Goal: Task Accomplishment & Management: Use online tool/utility

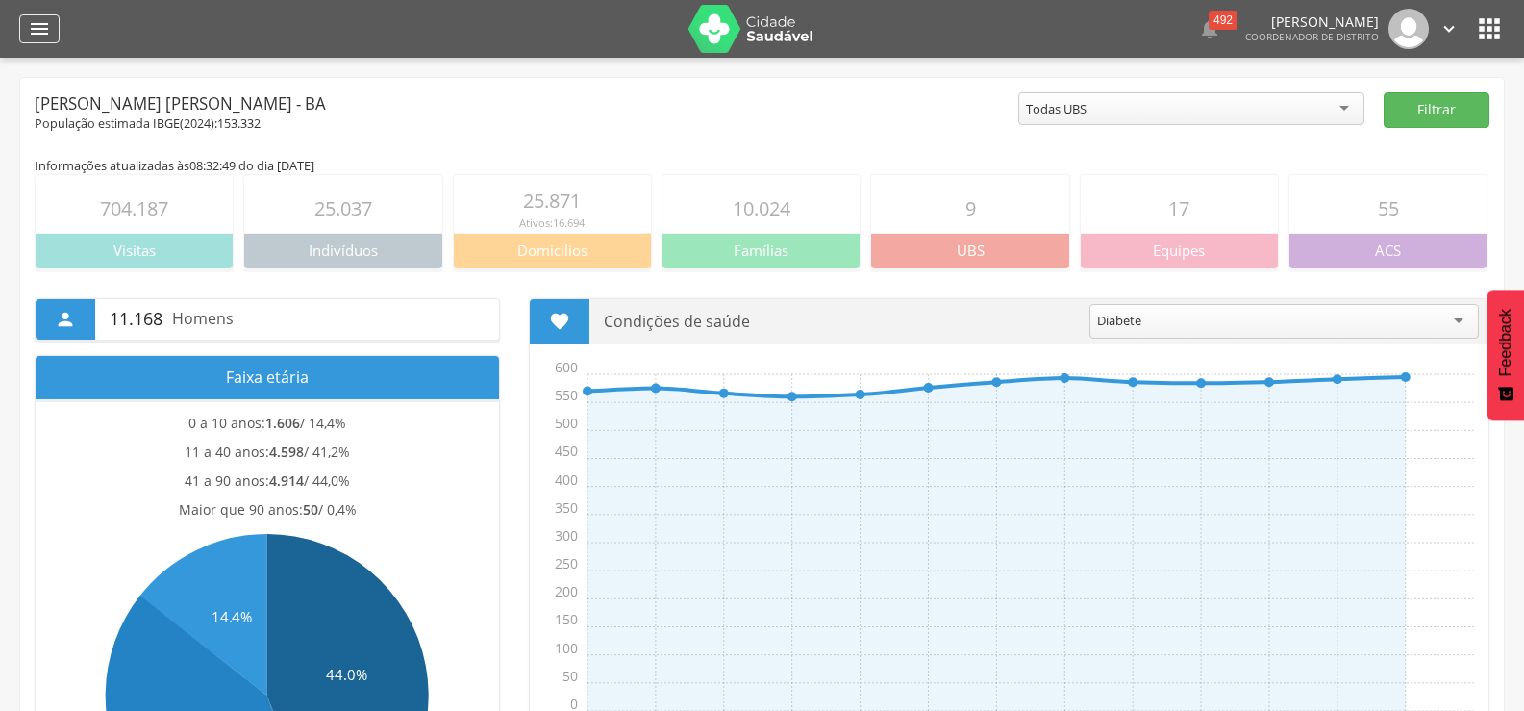
click at [32, 20] on icon "" at bounding box center [39, 28] width 23 height 23
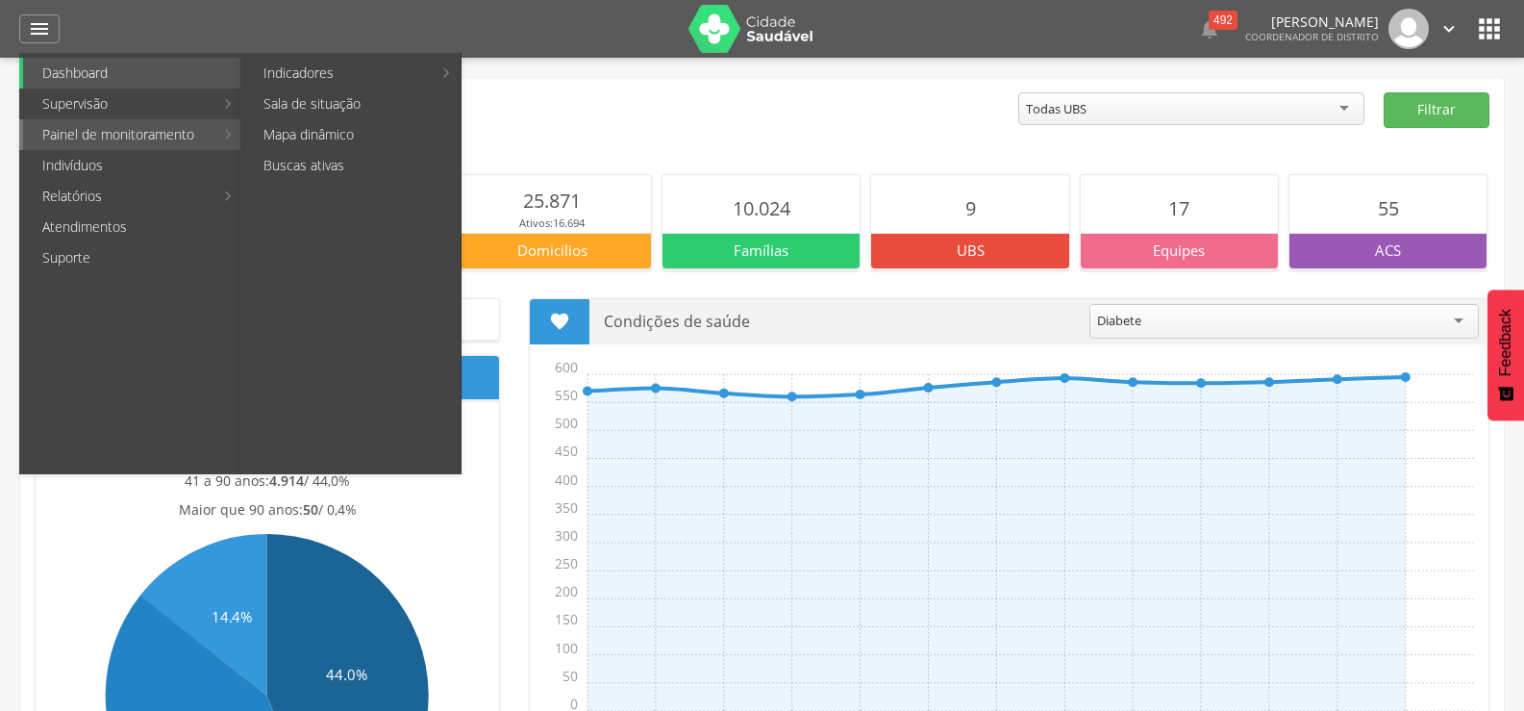
click at [117, 133] on link "Painel de monitoramento" at bounding box center [118, 134] width 190 height 31
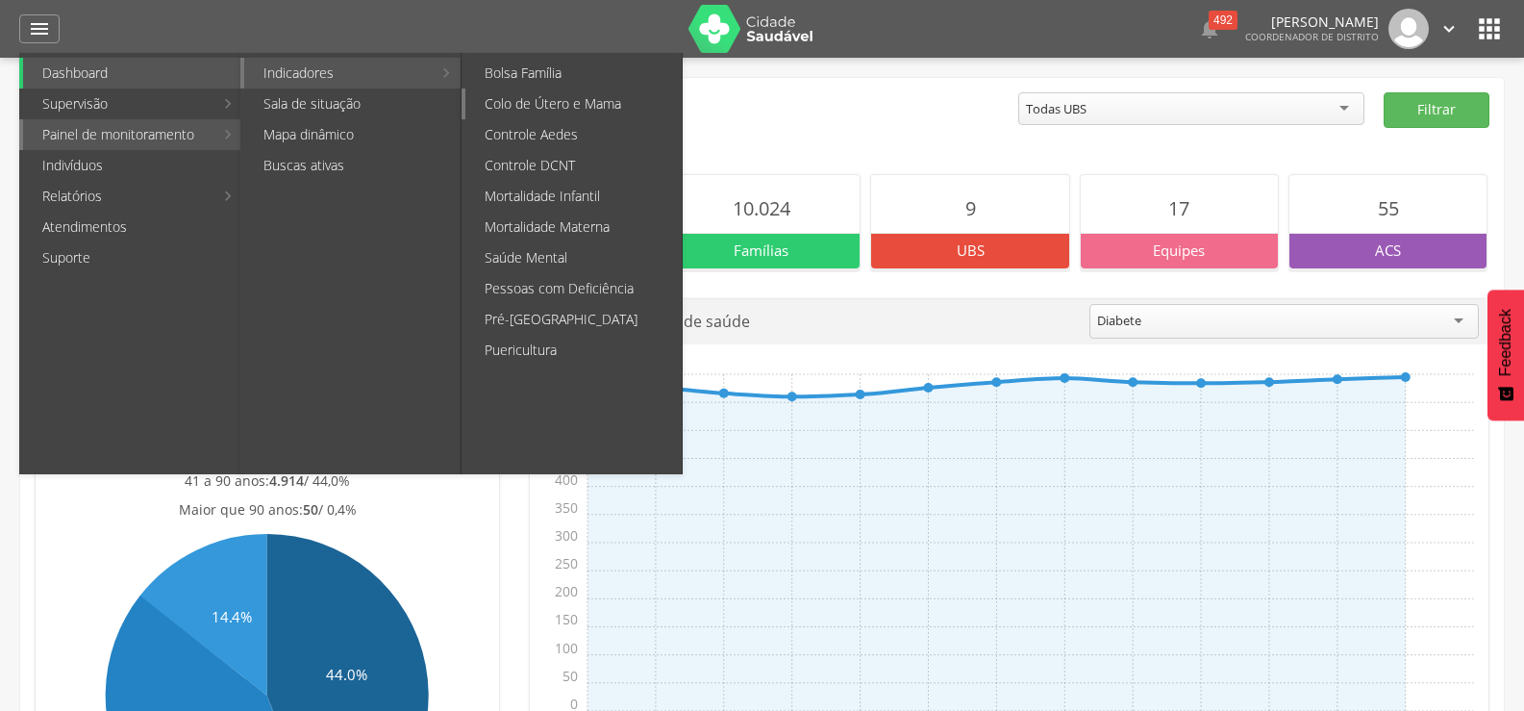
click at [574, 97] on link "Colo de Útero e Mama" at bounding box center [574, 103] width 216 height 31
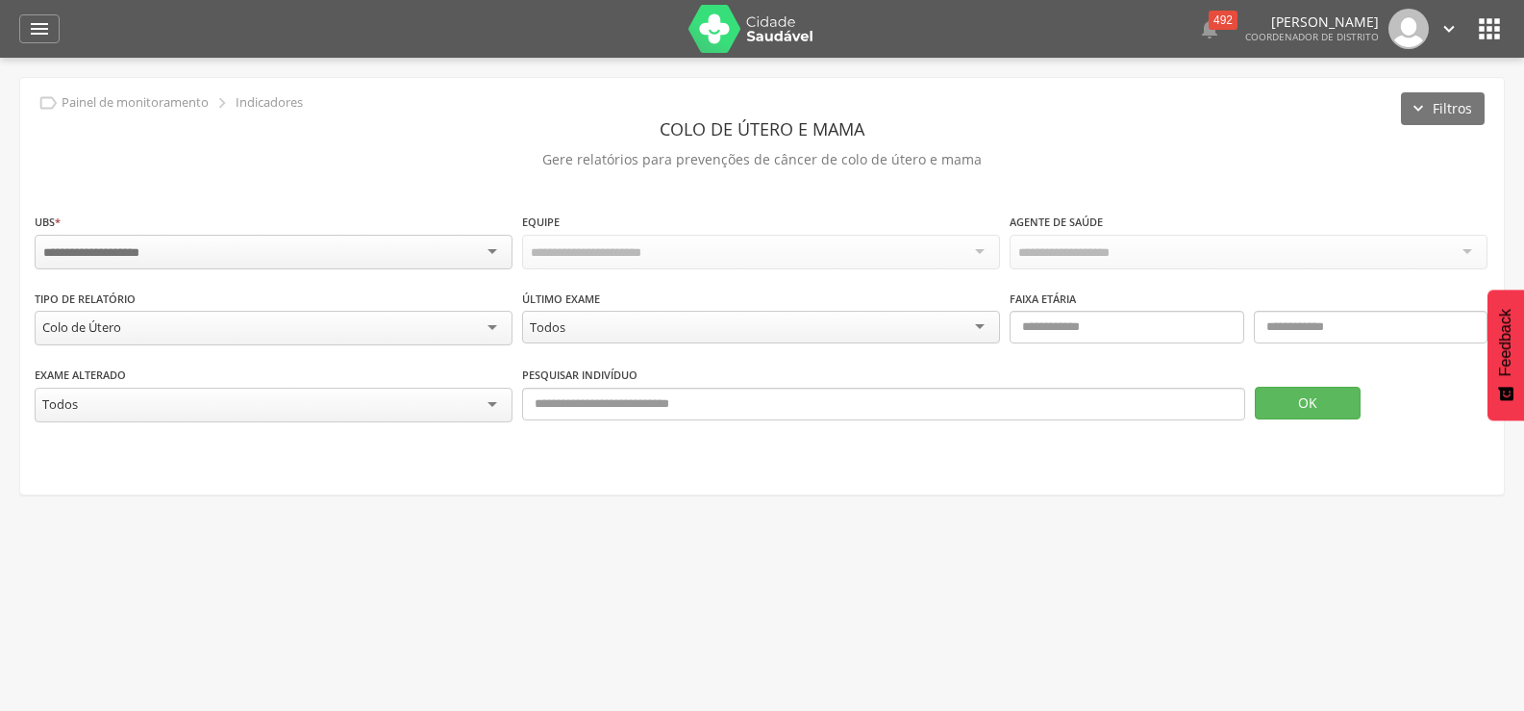
click at [494, 240] on div at bounding box center [274, 252] width 478 height 35
click at [980, 246] on div "Todas Equipes" at bounding box center [761, 251] width 478 height 33
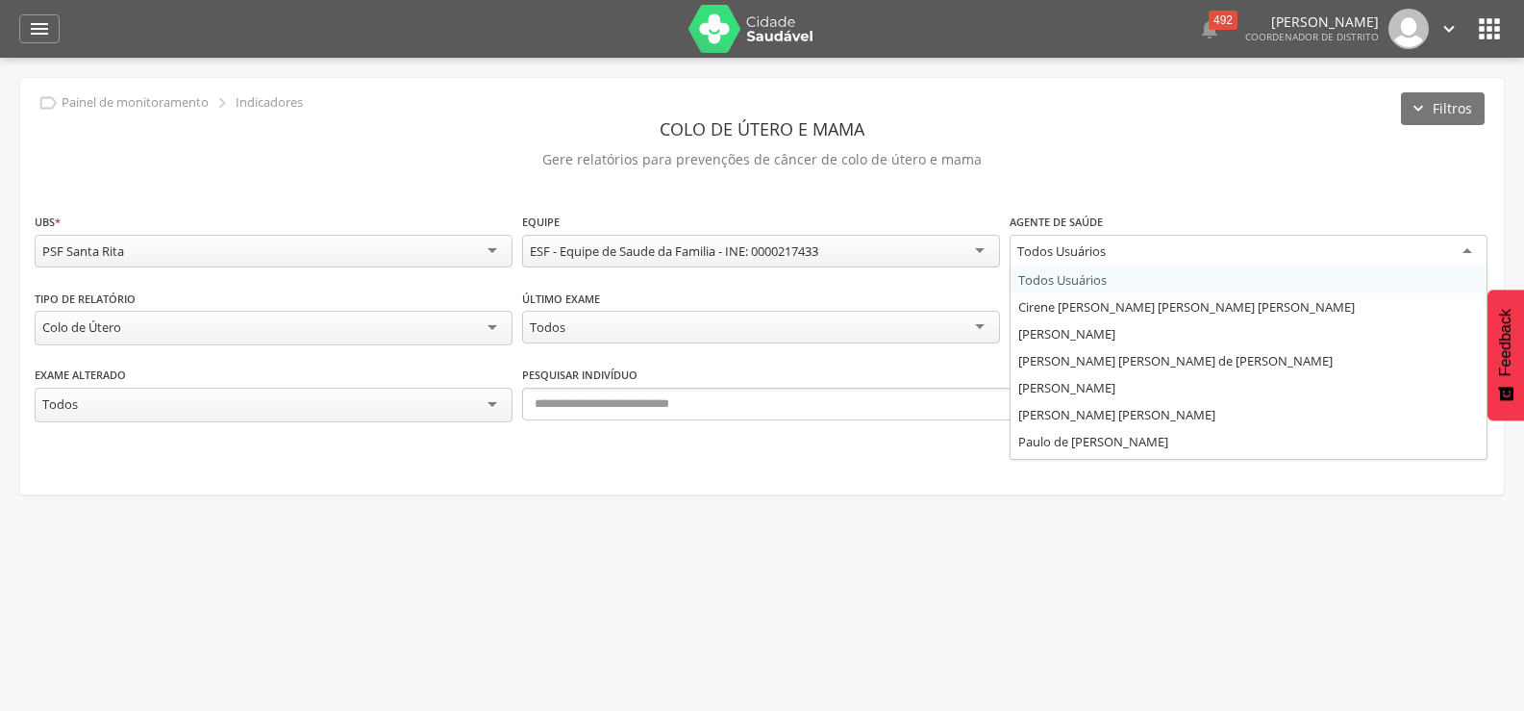
click at [1471, 246] on div "Todos Usuários" at bounding box center [1249, 252] width 478 height 35
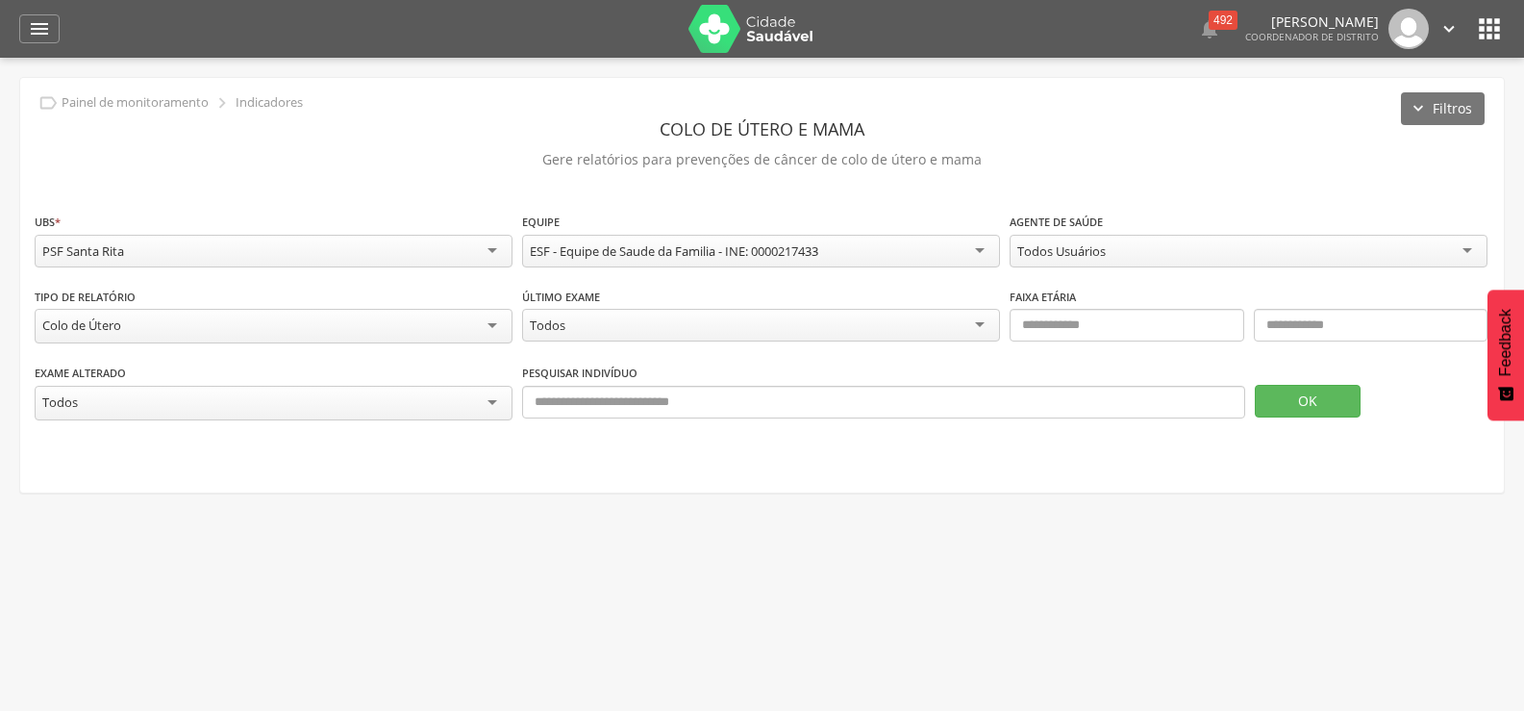
click at [1471, 246] on div "Todos Usuários" at bounding box center [1249, 251] width 478 height 33
click at [974, 315] on div "Todos" at bounding box center [761, 326] width 478 height 35
click at [492, 390] on div "Todos" at bounding box center [274, 403] width 478 height 35
click at [492, 390] on div "Todos" at bounding box center [274, 402] width 478 height 33
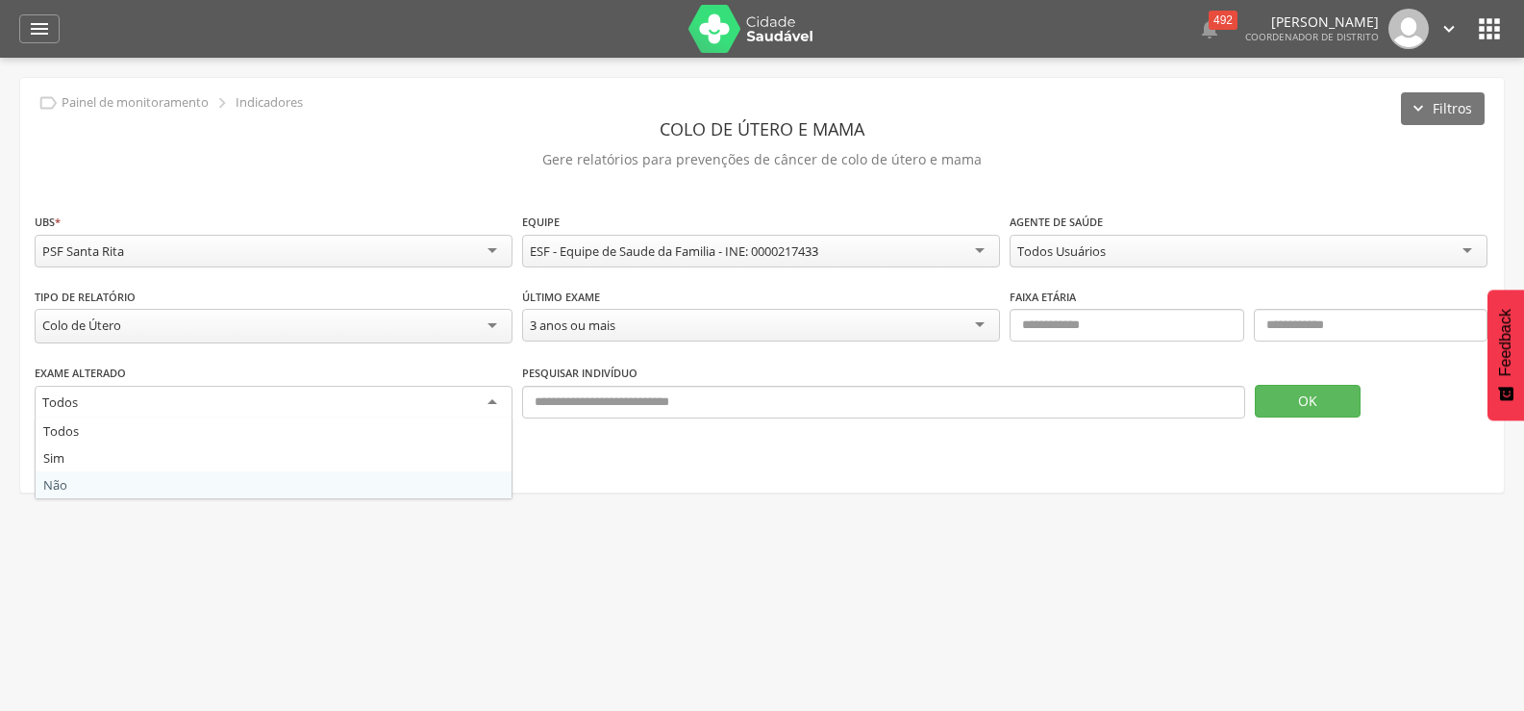
click at [760, 578] on div " Supervisão  Distritos  Ubs Coordenador: - [PERSON_NAME] [PERSON_NAME] / BA …" at bounding box center [762, 413] width 1524 height 711
click at [1287, 394] on button "OK" at bounding box center [1308, 401] width 106 height 33
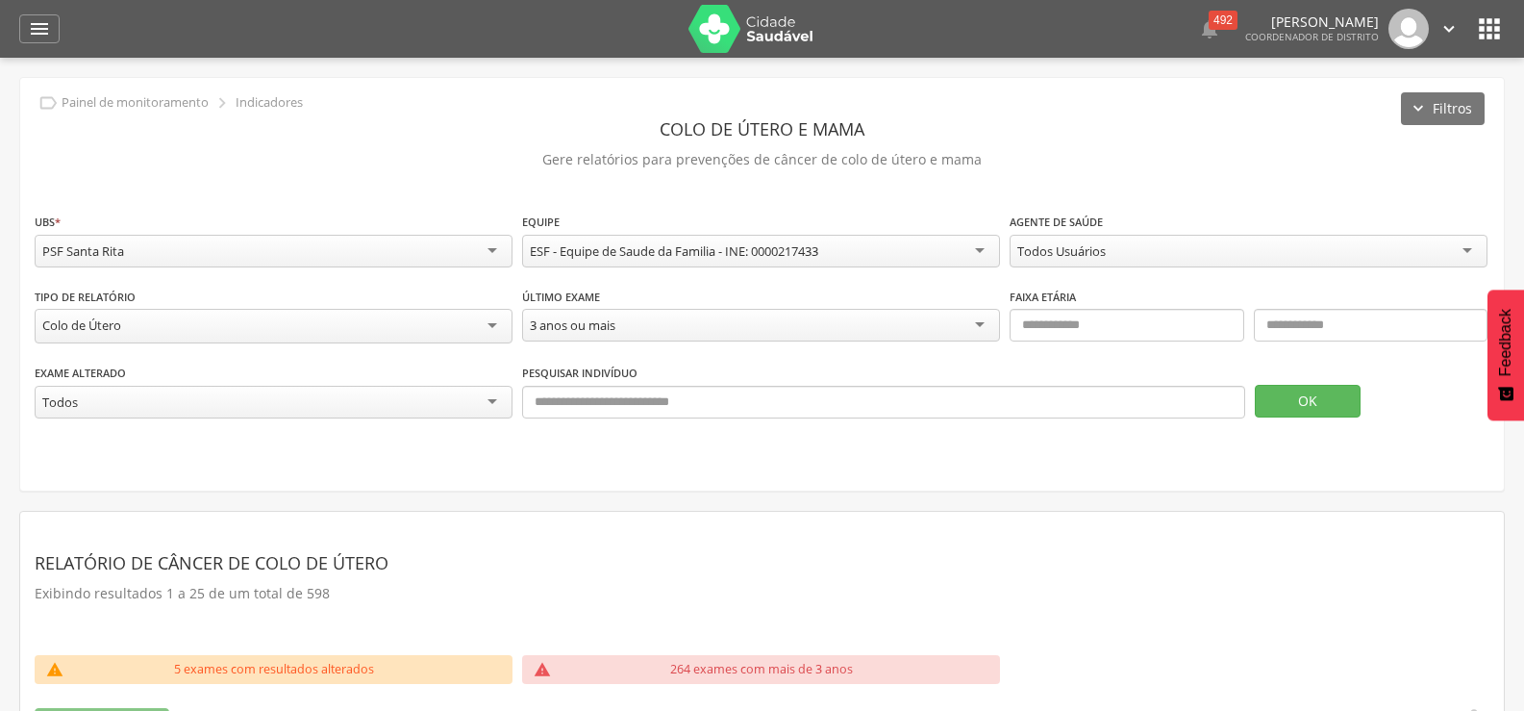
click at [1488, 53] on div " 492  Lorem ipsum dolor sit amet, sed do eiusmod tempor incididunt ut labore …" at bounding box center [792, 29] width 1426 height 58
click at [35, 17] on icon "" at bounding box center [39, 28] width 23 height 23
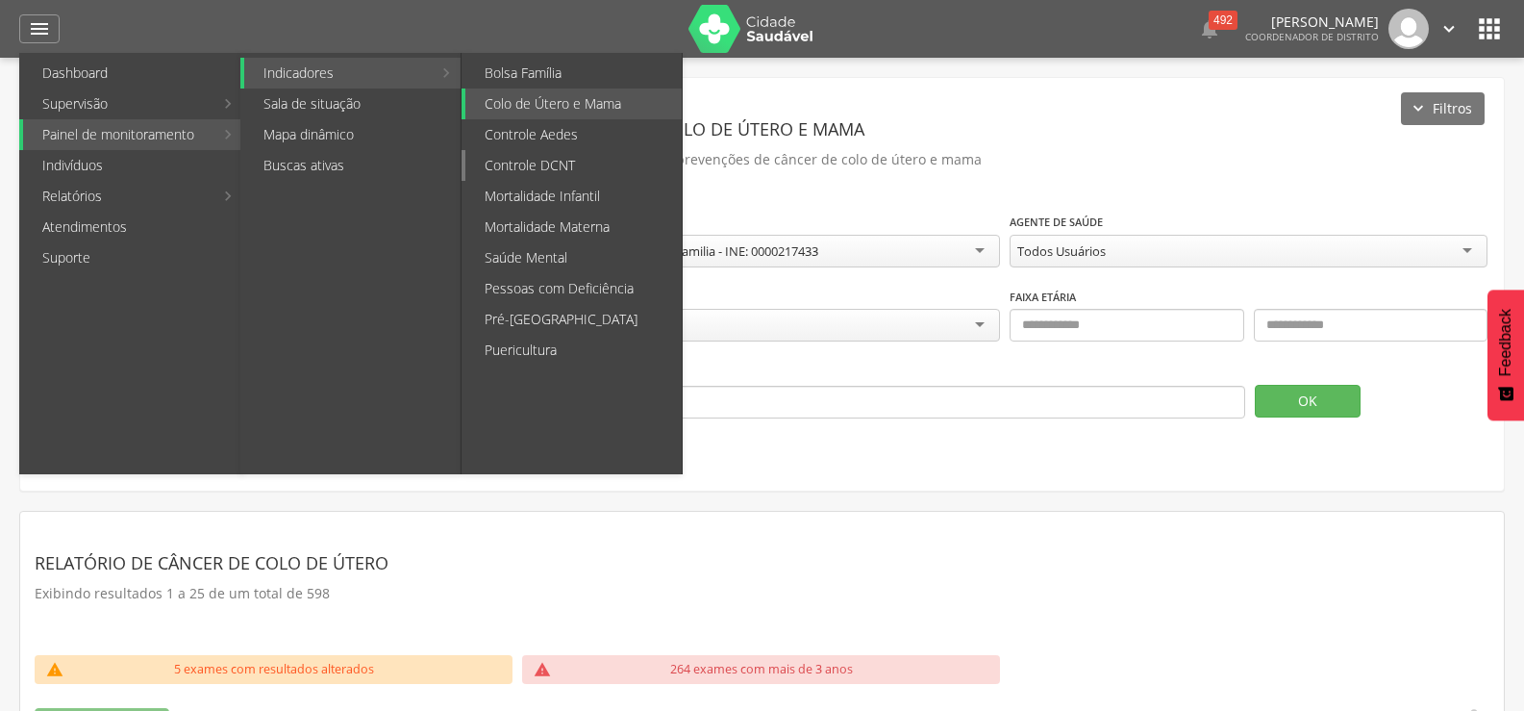
click at [567, 163] on link "Controle DCNT" at bounding box center [574, 165] width 216 height 31
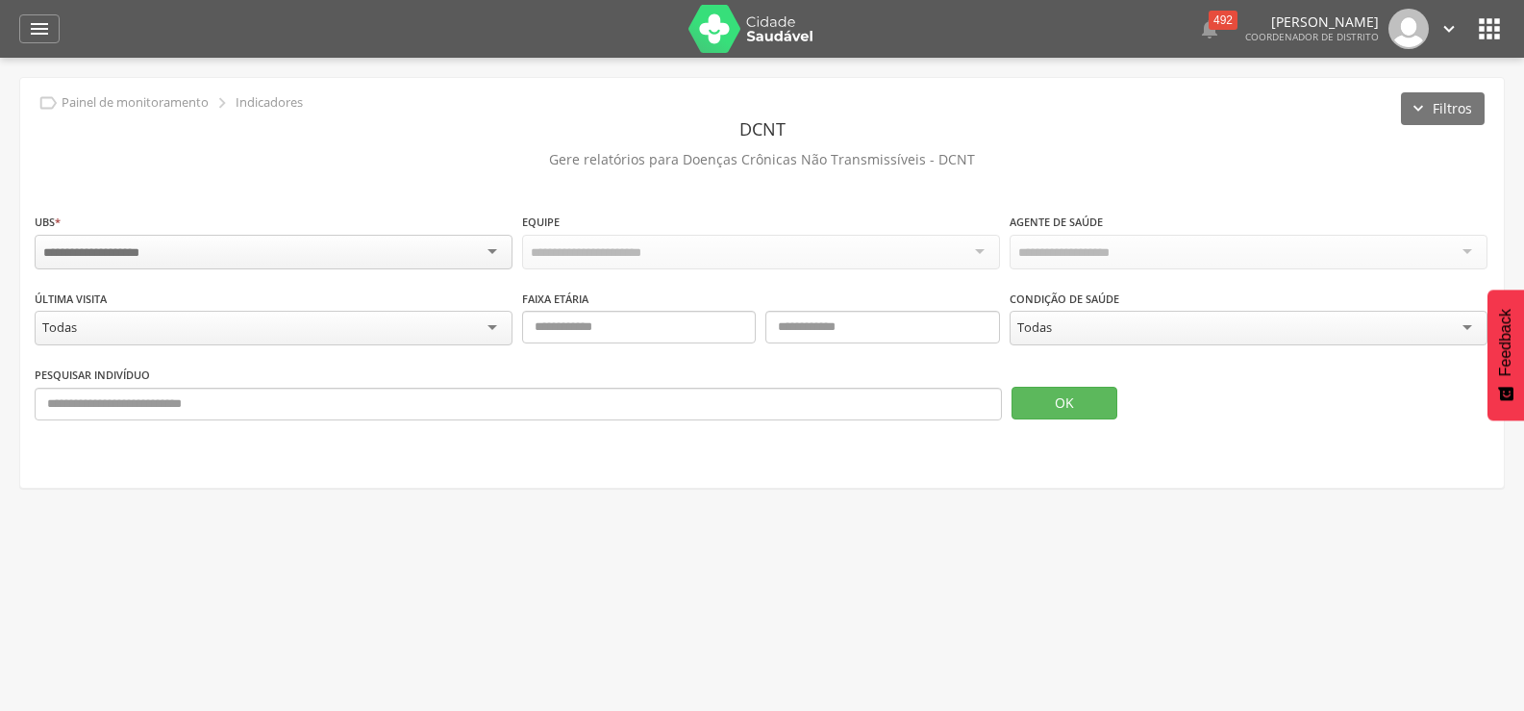
click at [496, 245] on div at bounding box center [274, 252] width 478 height 35
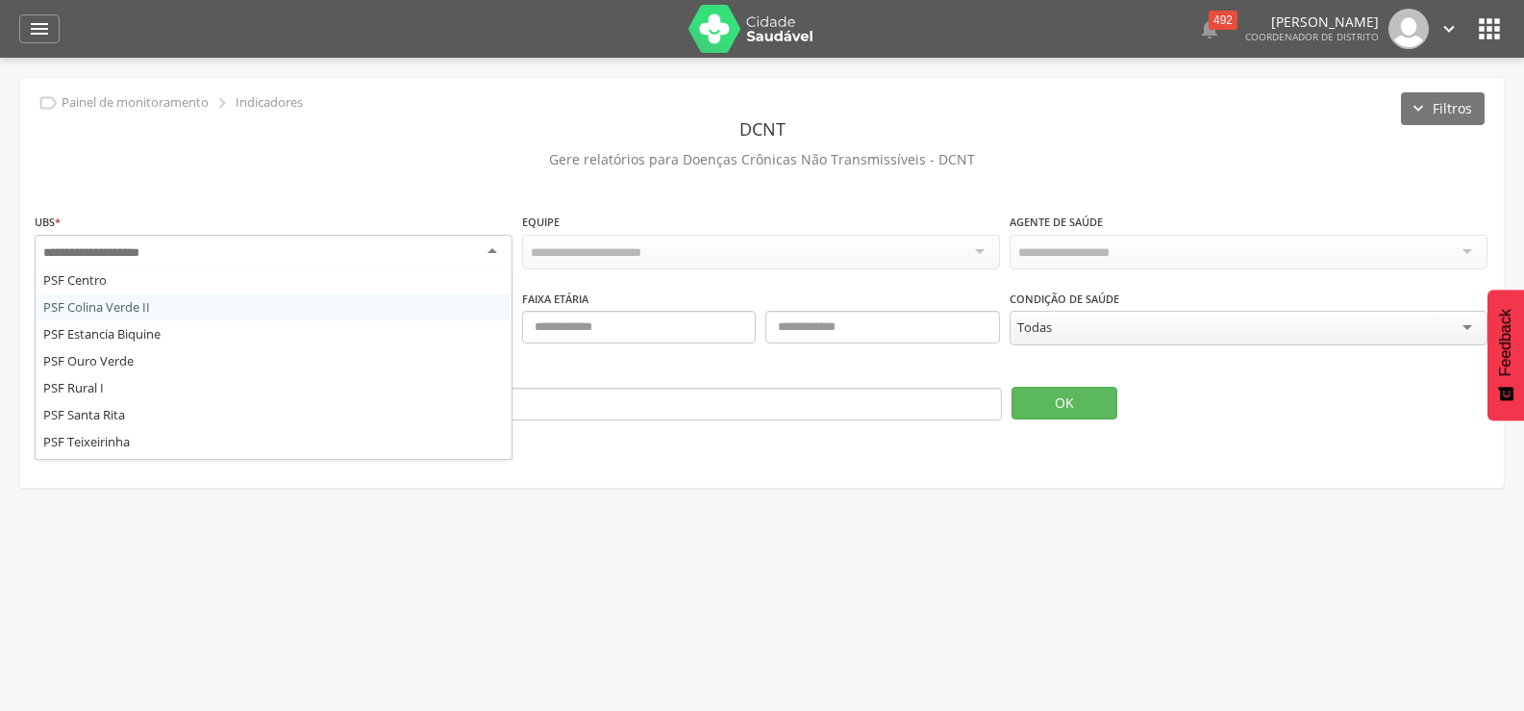
scroll to position [50, 0]
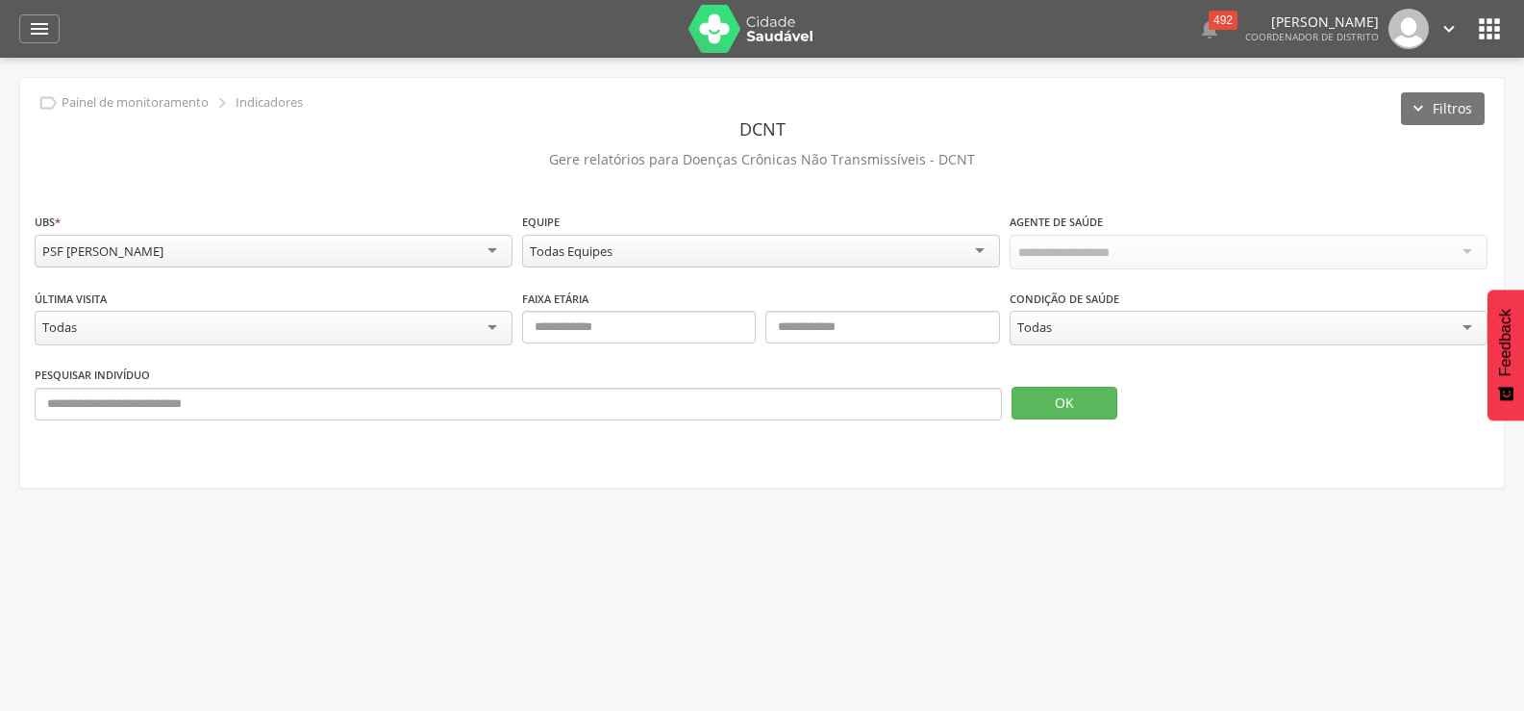
click at [984, 248] on div "Todas Equipes" at bounding box center [761, 251] width 478 height 33
click at [497, 315] on div "Todas" at bounding box center [274, 326] width 478 height 35
click at [532, 543] on div " Supervisão  Distritos  Ubs Coordenador: - [PERSON_NAME] [PERSON_NAME] / BA …" at bounding box center [762, 413] width 1524 height 711
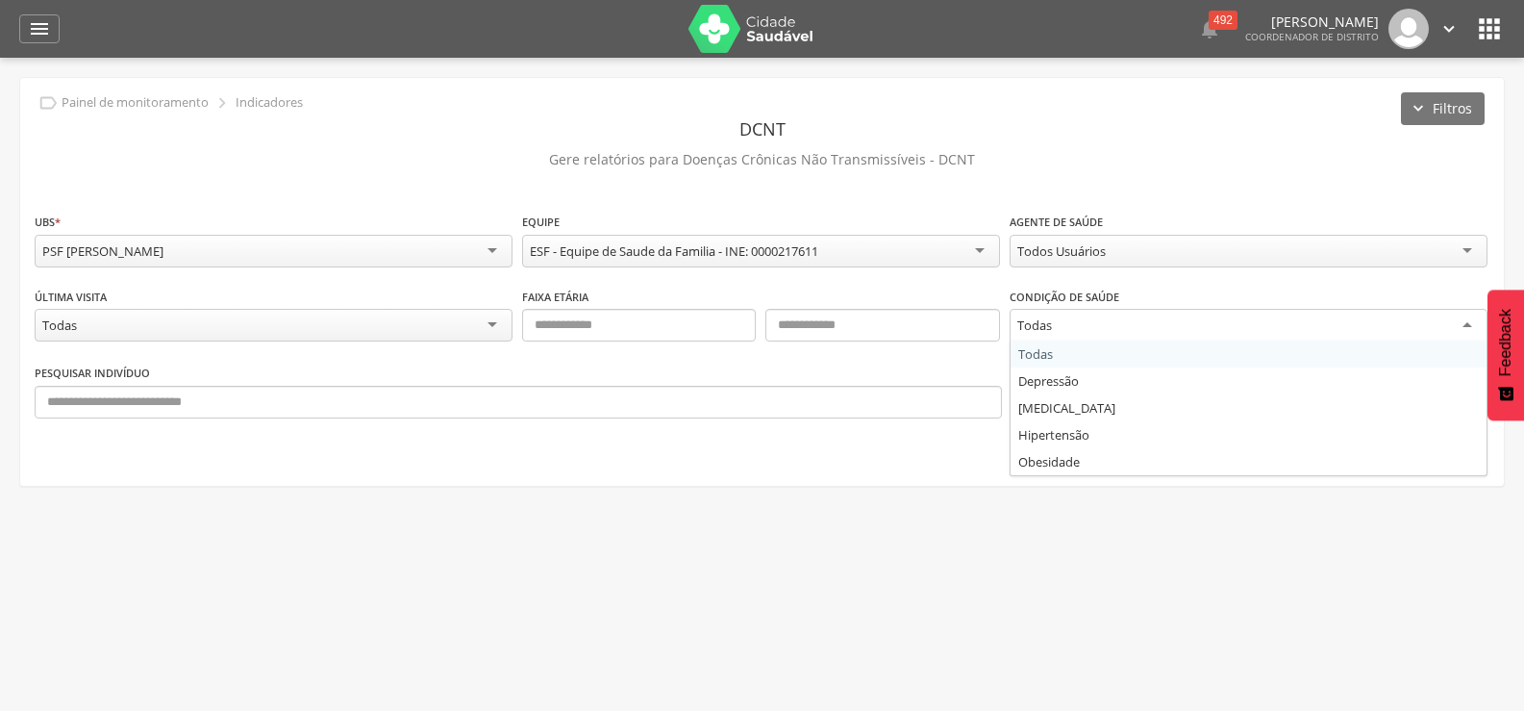
click at [1464, 318] on div "Todas" at bounding box center [1249, 326] width 478 height 35
click at [1078, 384] on button "OK" at bounding box center [1065, 399] width 106 height 33
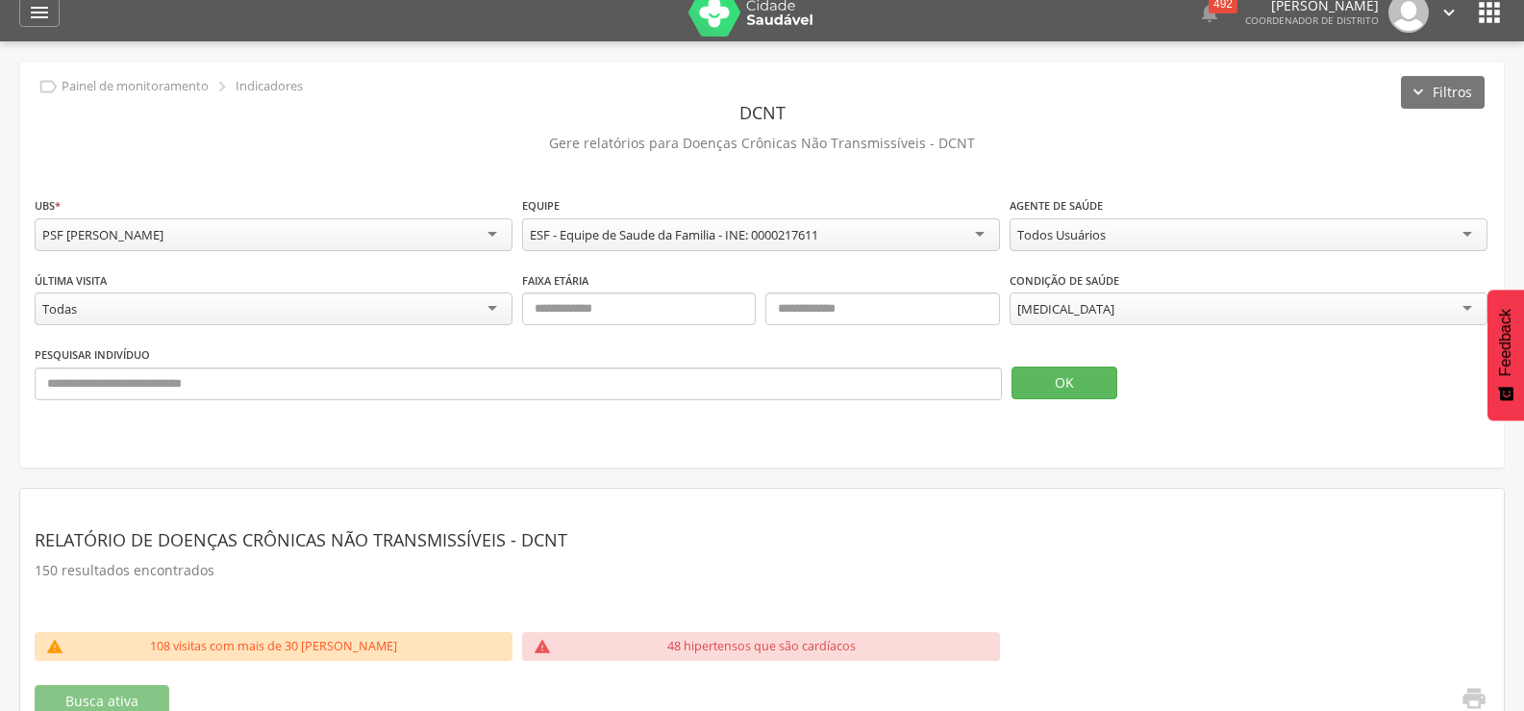
scroll to position [0, 0]
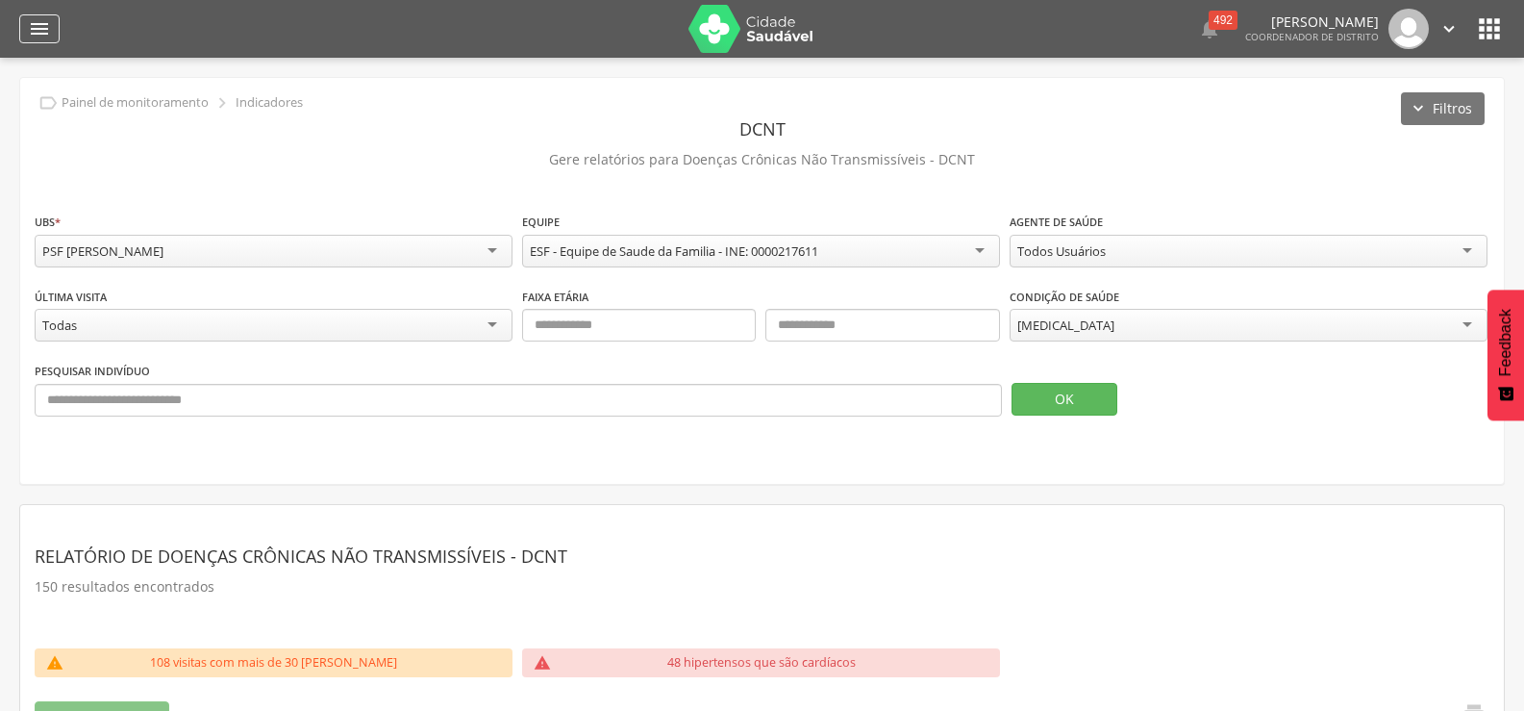
click at [36, 23] on icon "" at bounding box center [39, 28] width 23 height 23
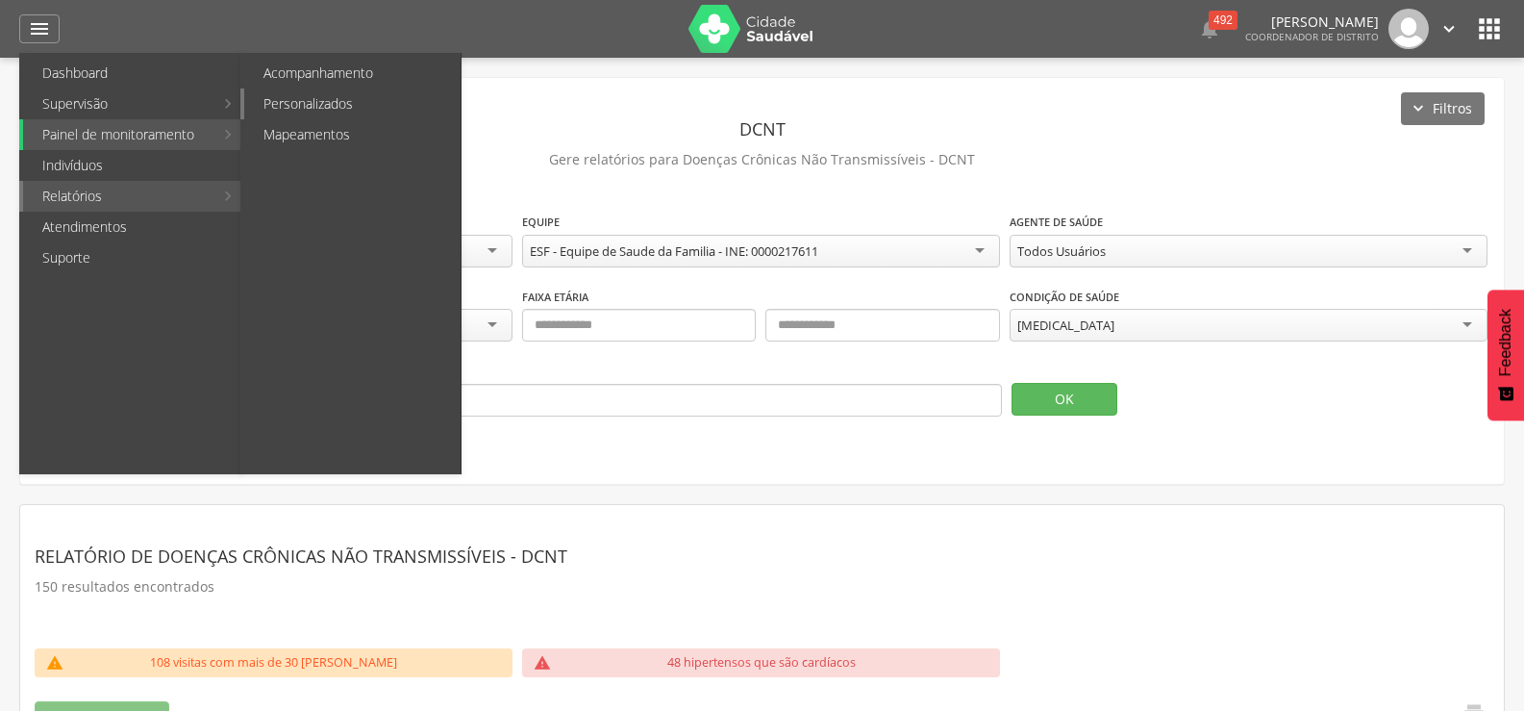
click at [318, 94] on link "Personalizados" at bounding box center [352, 103] width 216 height 31
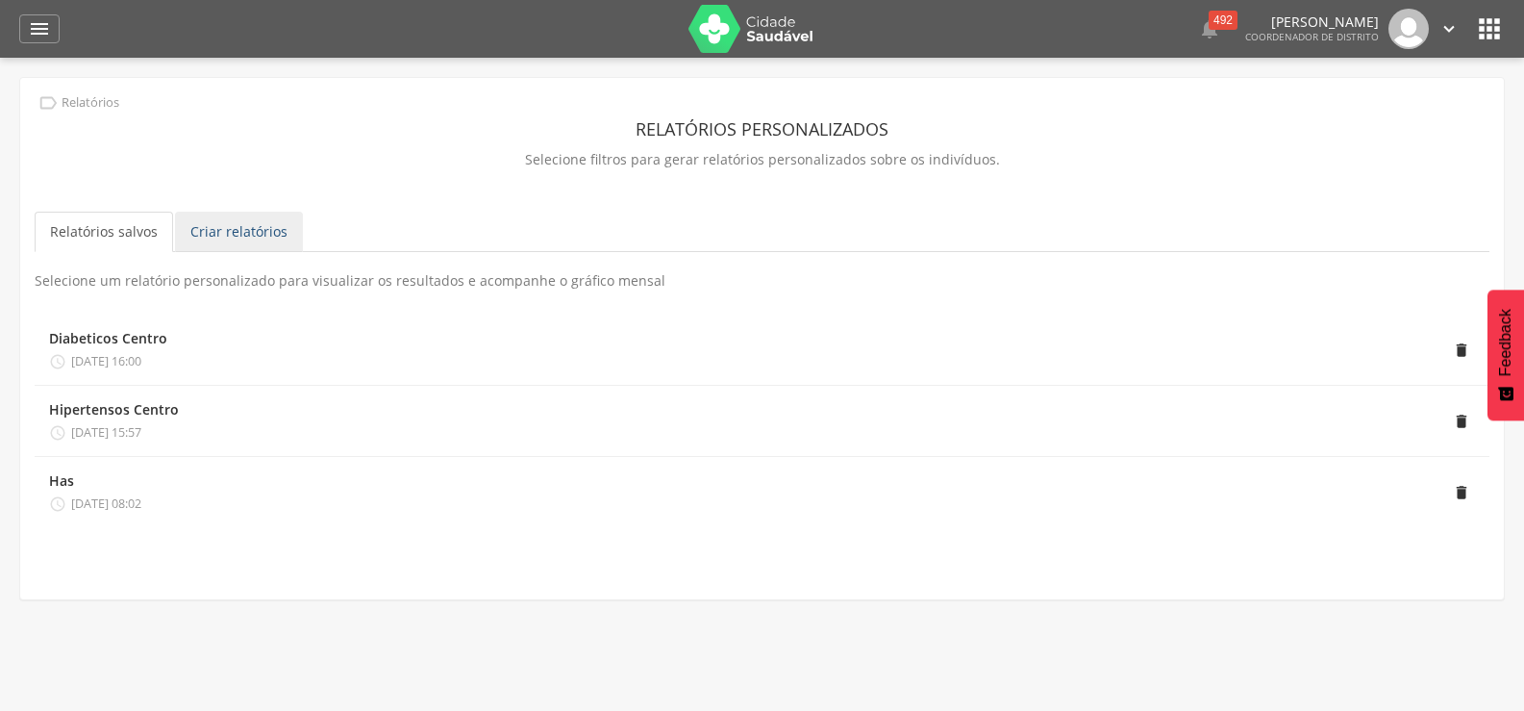
click at [236, 222] on link "Criar relatórios" at bounding box center [239, 232] width 128 height 40
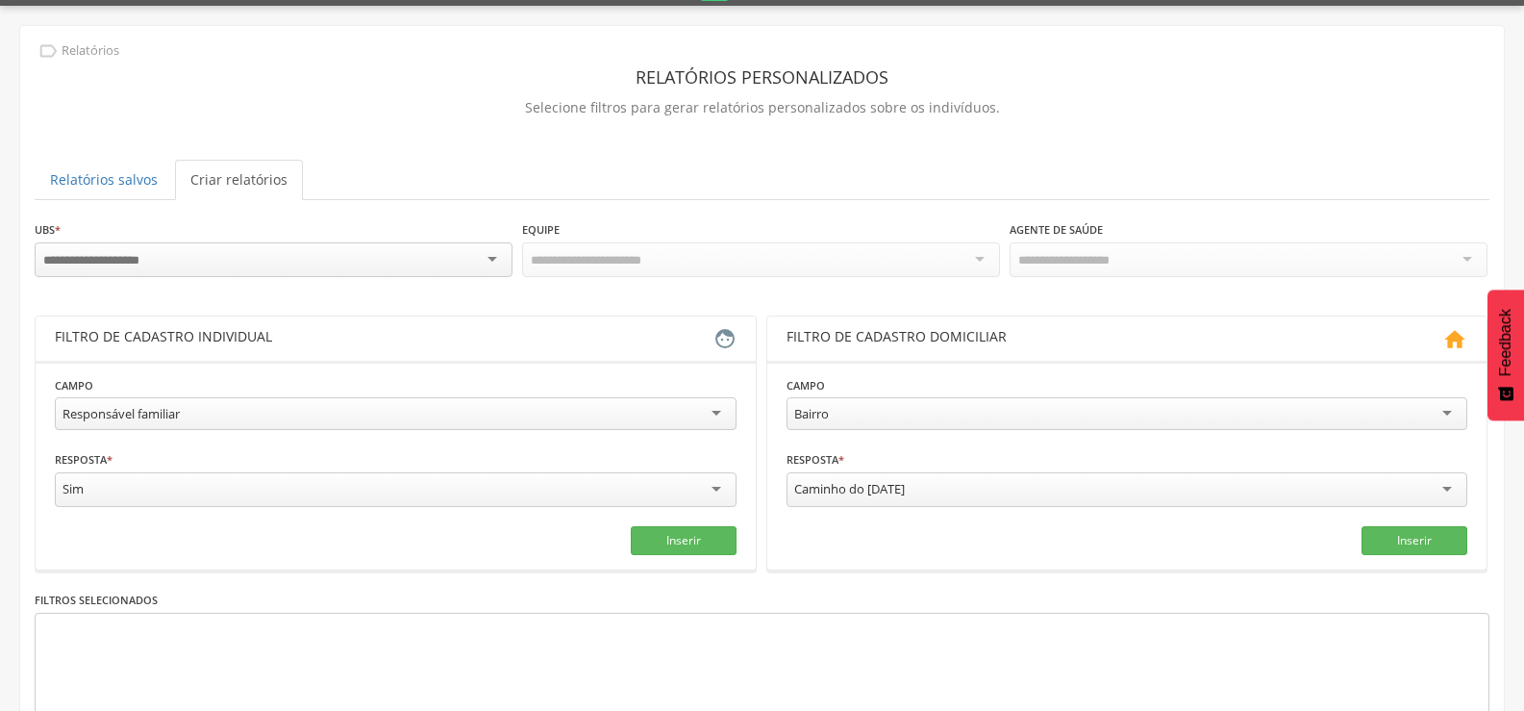
scroll to position [53, 0]
click at [493, 250] on div at bounding box center [274, 258] width 478 height 35
click at [70, 284] on div "**********" at bounding box center [762, 256] width 1455 height 77
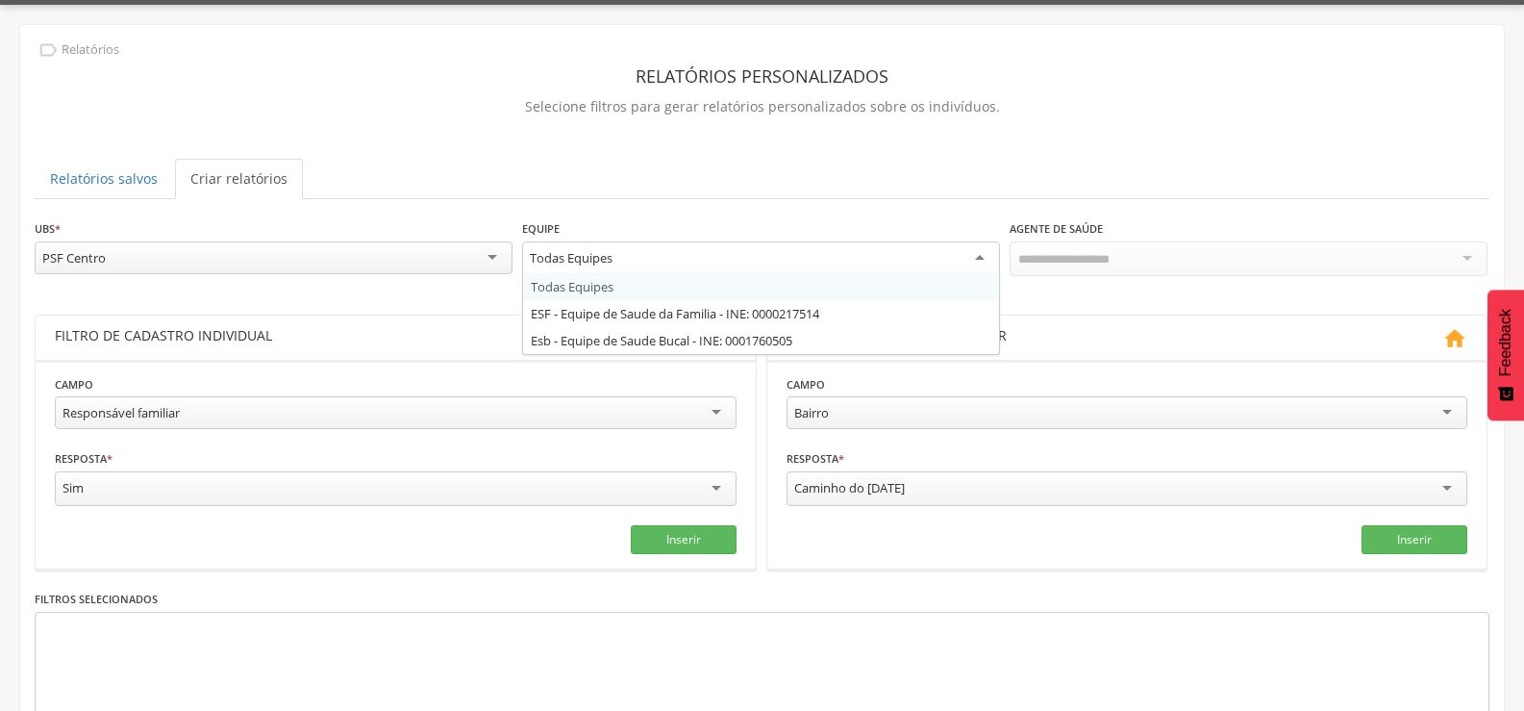
click at [972, 252] on div "Todas Equipes" at bounding box center [761, 258] width 478 height 35
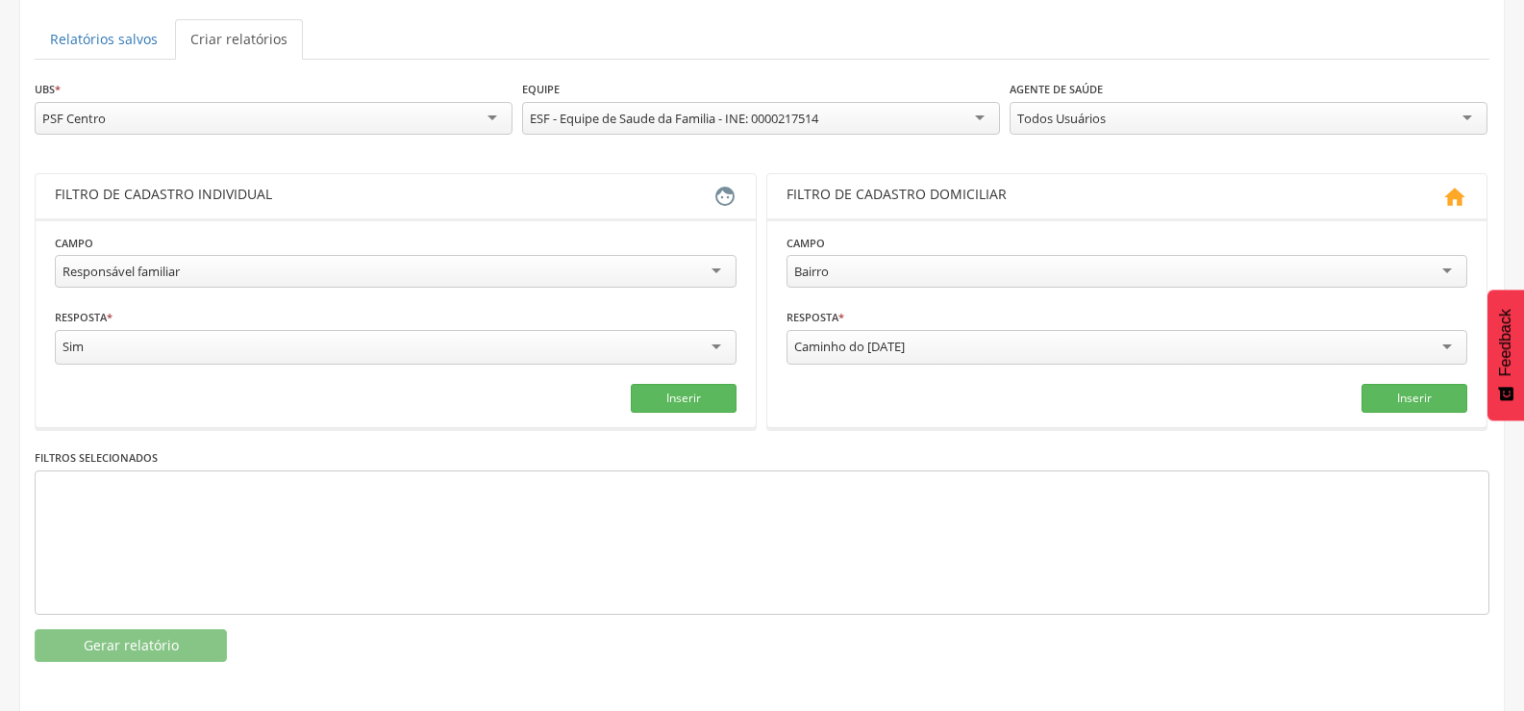
scroll to position [195, 0]
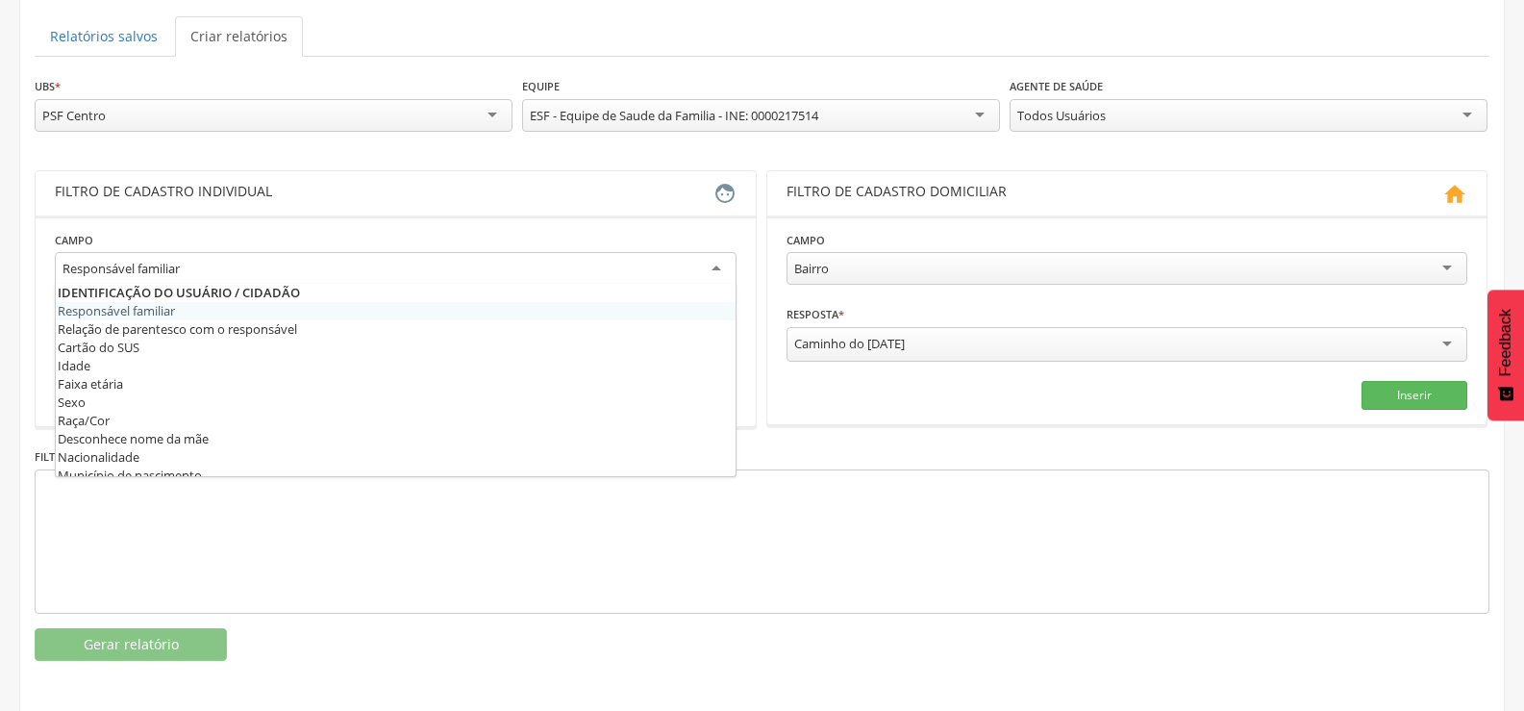
click at [718, 258] on div "Responsável familiar" at bounding box center [396, 269] width 682 height 35
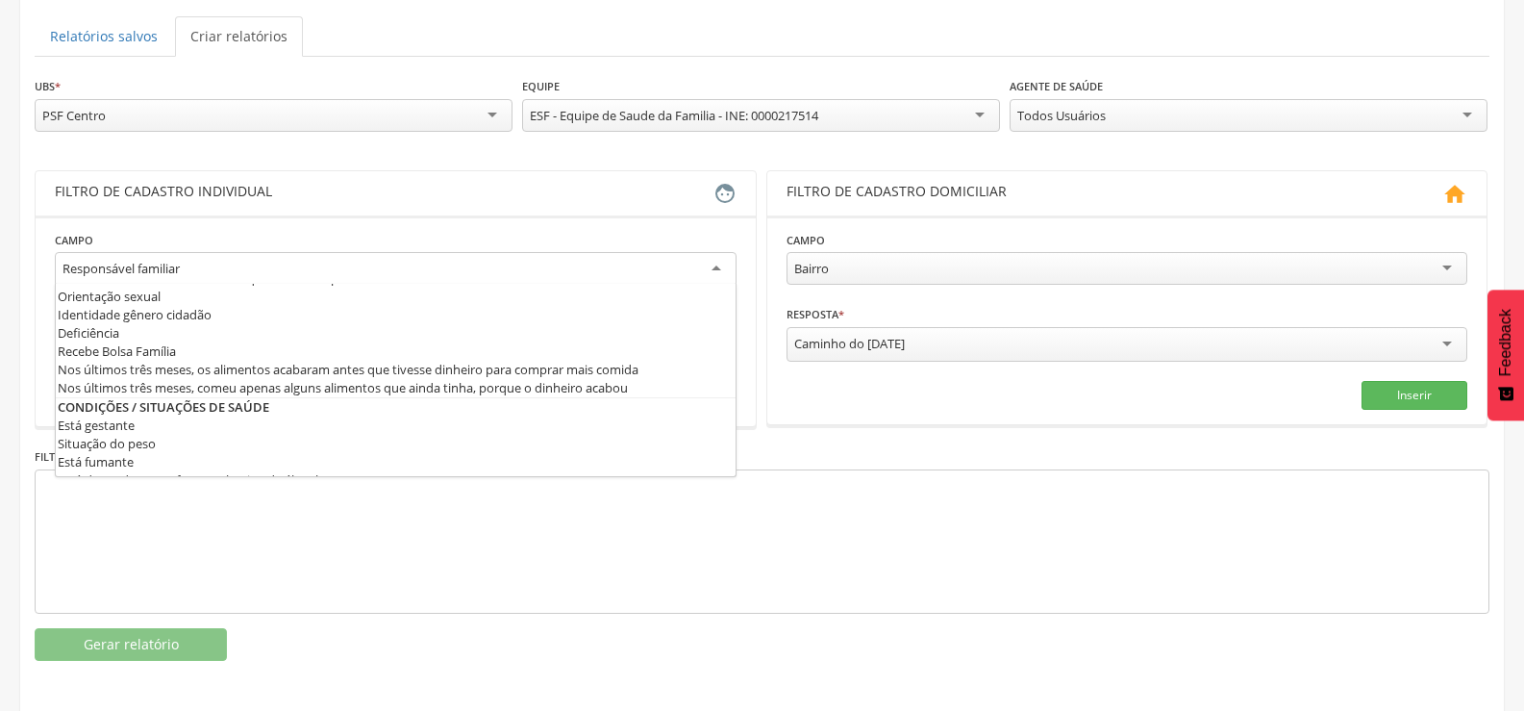
scroll to position [474, 0]
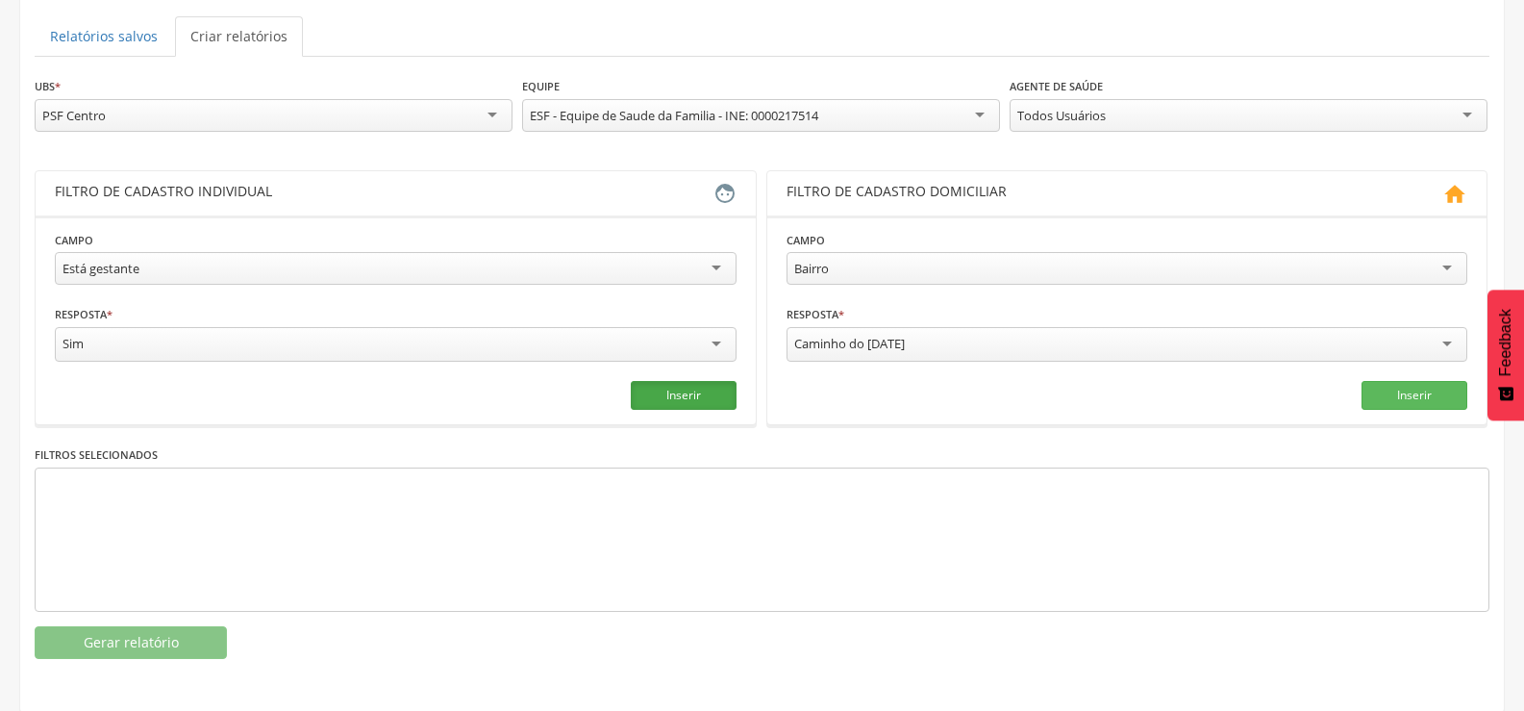
click at [676, 392] on button "Inserir" at bounding box center [684, 395] width 106 height 29
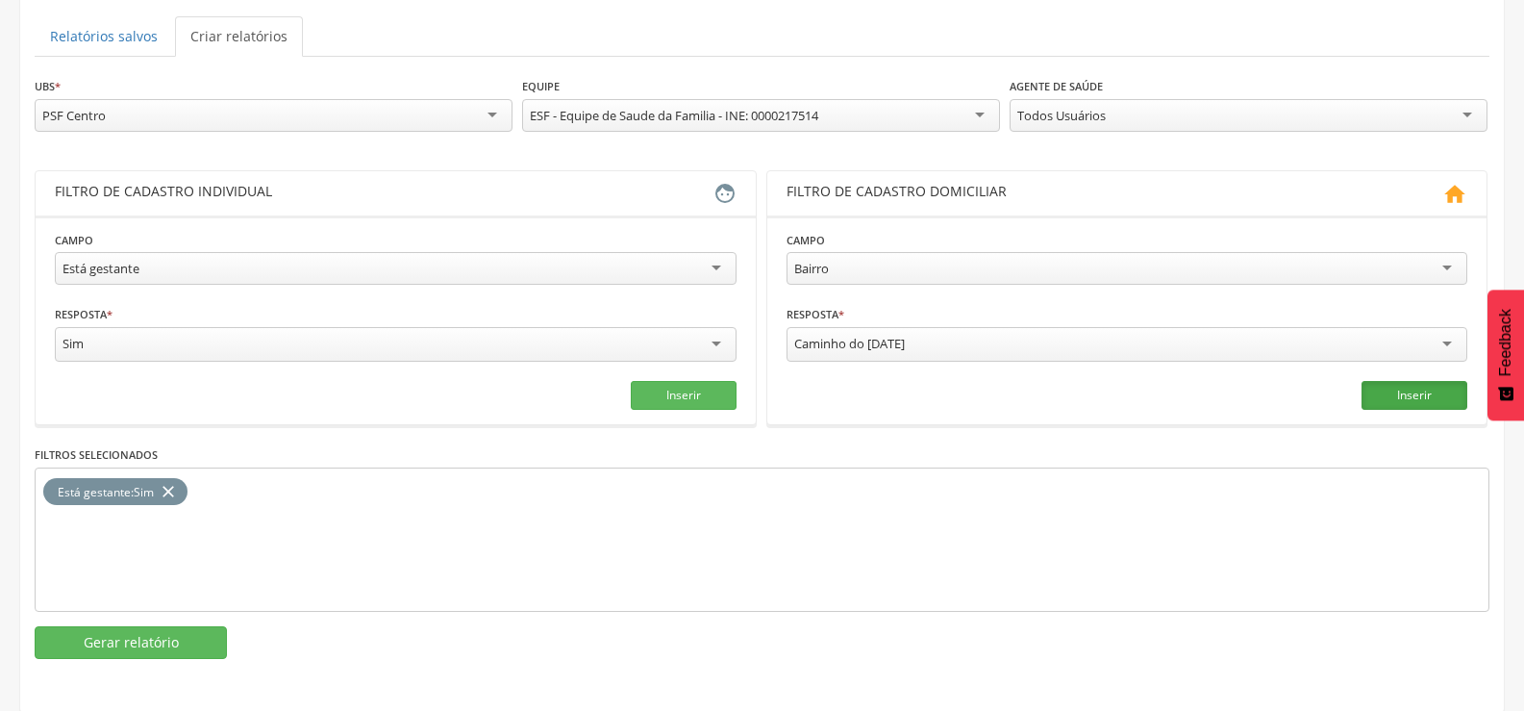
click at [1411, 389] on button "Inserir" at bounding box center [1415, 395] width 106 height 29
click at [361, 484] on icon "close" at bounding box center [363, 492] width 19 height 28
click at [165, 630] on button "Gerar relatório" at bounding box center [131, 642] width 192 height 33
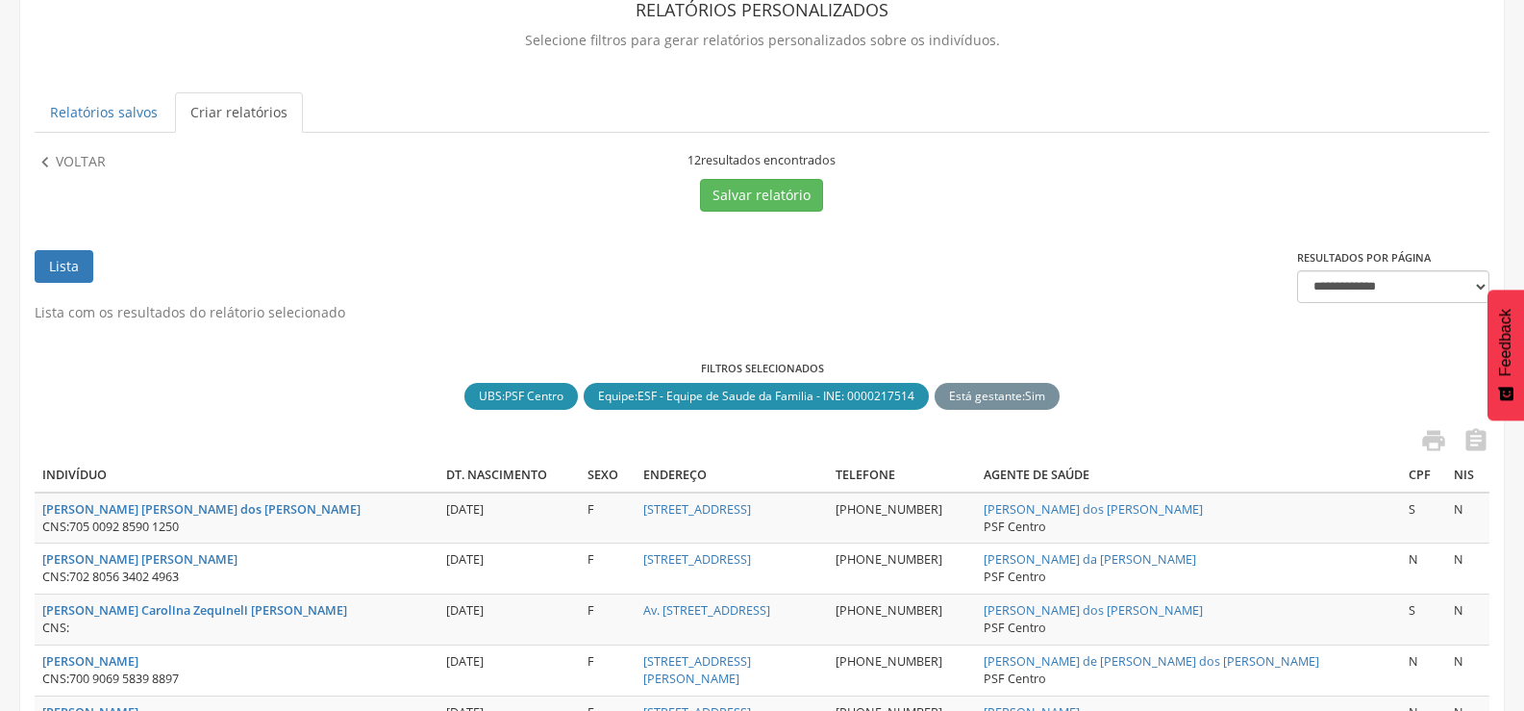
scroll to position [0, 0]
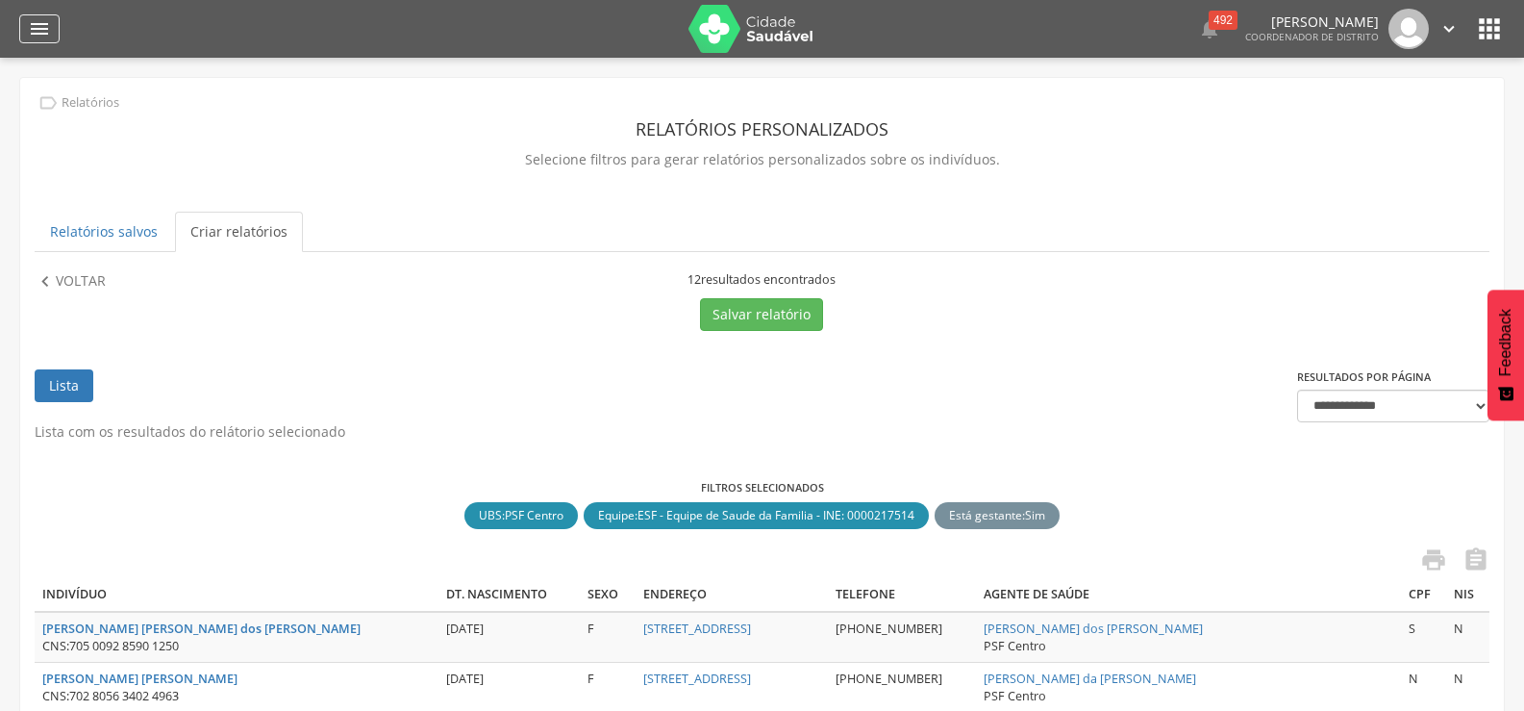
click at [38, 20] on icon "" at bounding box center [39, 28] width 23 height 23
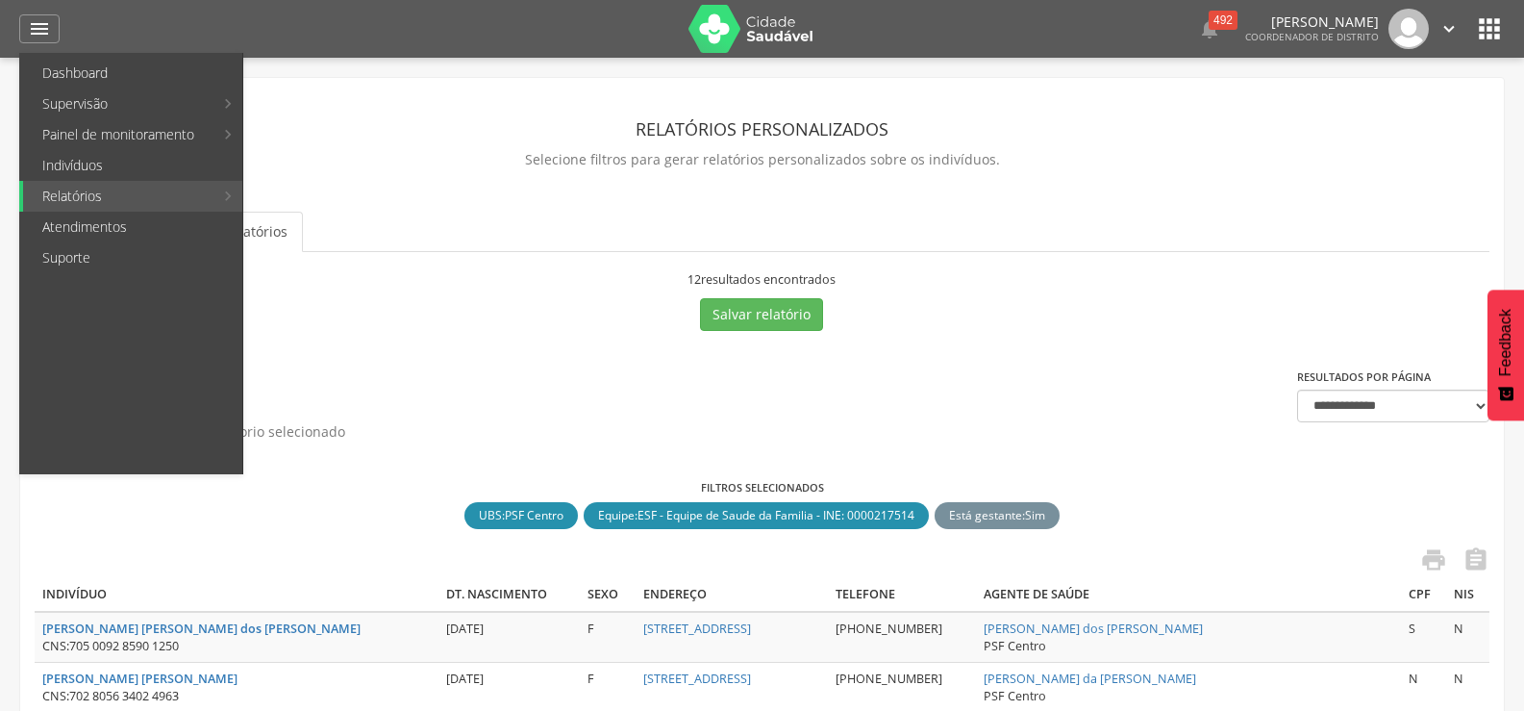
click at [1445, 117] on header "Relatórios personalizados" at bounding box center [762, 129] width 1455 height 35
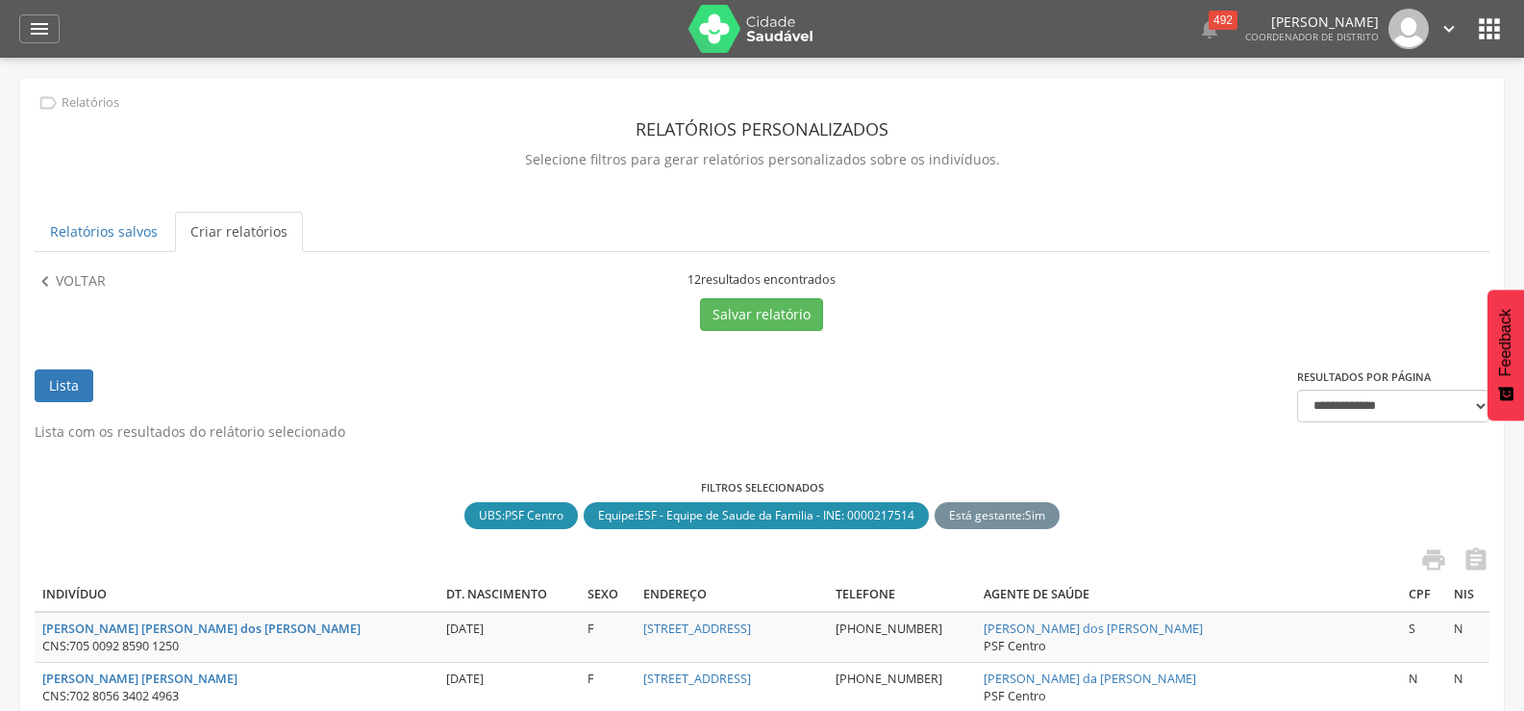
click at [1488, 21] on icon "" at bounding box center [1489, 28] width 31 height 31
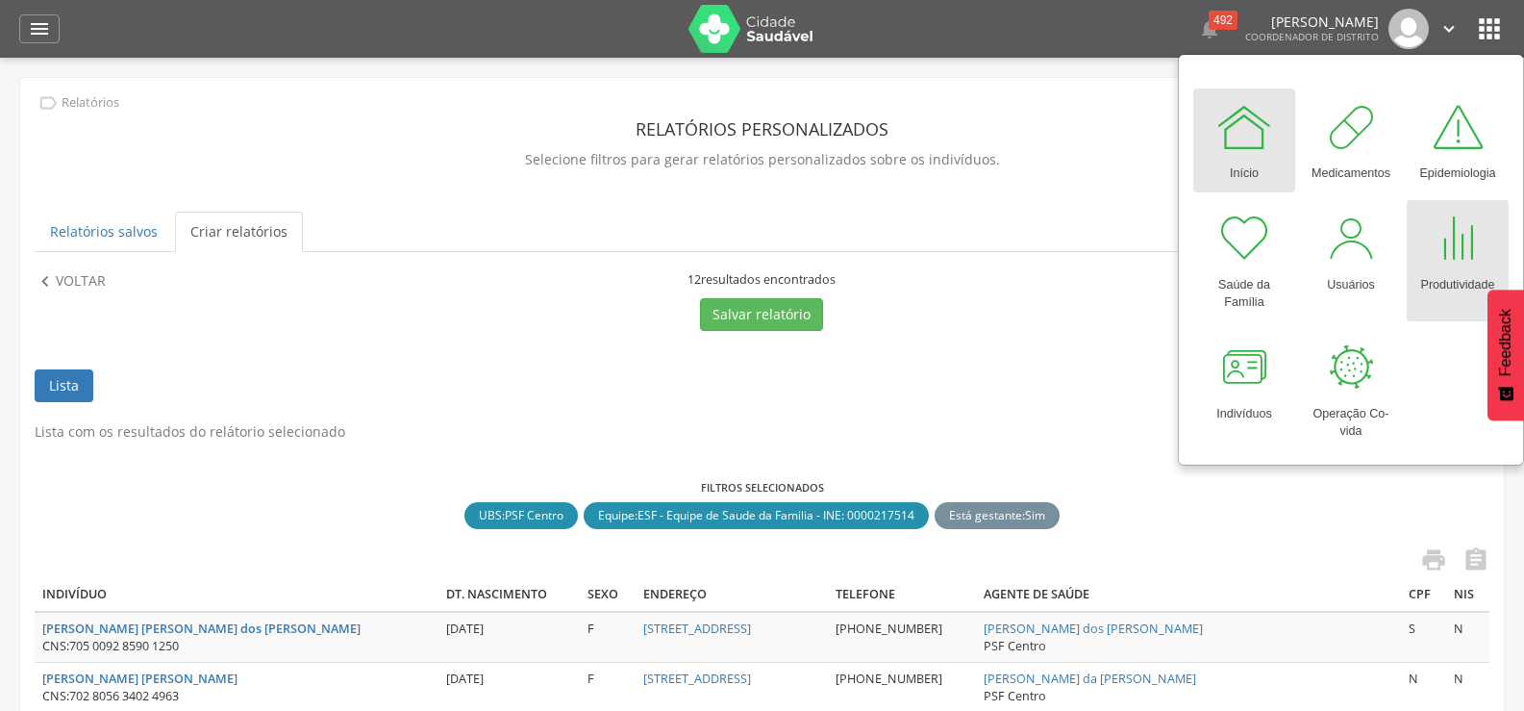
click at [1455, 243] on div at bounding box center [1458, 239] width 58 height 58
